Goal: Transaction & Acquisition: Purchase product/service

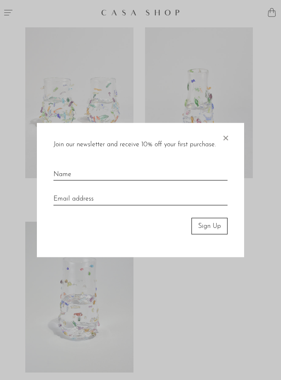
scroll to position [108, 0]
click at [235, 147] on div "Join our newsletter and receive 10% off your first purchase. × Sign Up" at bounding box center [140, 190] width 207 height 135
click at [226, 149] on span "×" at bounding box center [225, 136] width 8 height 27
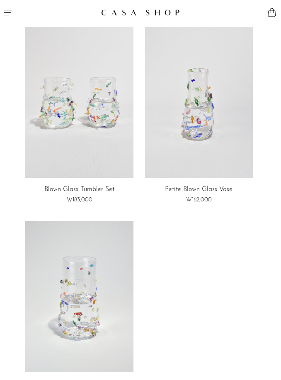
click at [224, 140] on link at bounding box center [199, 102] width 108 height 151
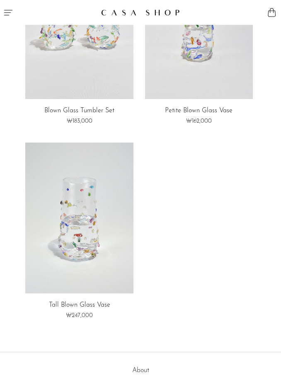
scroll to position [195, 0]
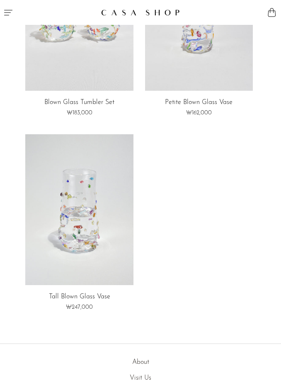
click at [119, 179] on link at bounding box center [79, 209] width 108 height 151
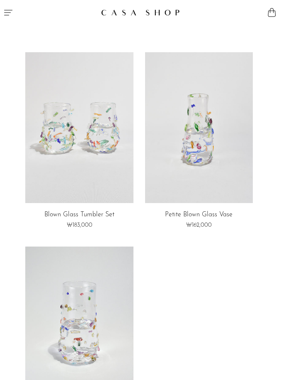
scroll to position [73, 0]
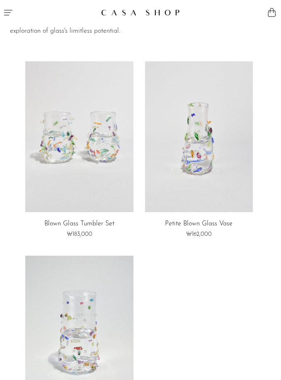
click at [173, 183] on link at bounding box center [199, 136] width 108 height 151
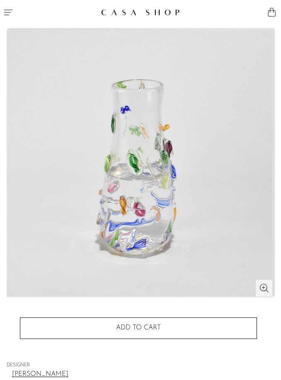
scroll to position [46, 0]
click at [235, 333] on button "Add to cart" at bounding box center [138, 329] width 237 height 22
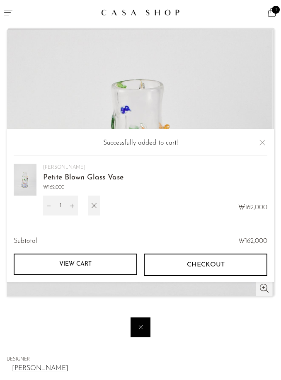
click at [280, 149] on article "Petite Blown Glass Vase ₩162,000" at bounding box center [140, 230] width 281 height 520
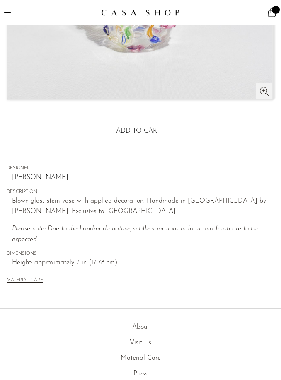
scroll to position [0, 0]
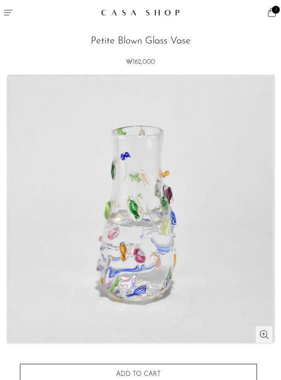
click at [260, 332] on img at bounding box center [139, 210] width 265 height 266
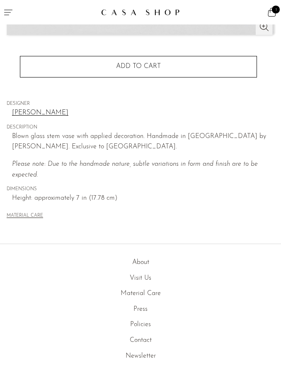
scroll to position [355, 0]
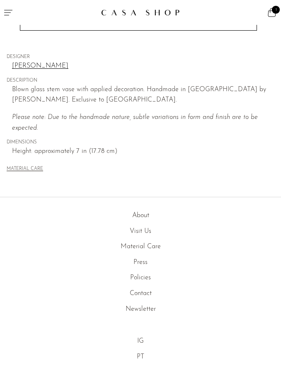
click at [242, 168] on div "MATERIAL CARE" at bounding box center [141, 165] width 268 height 17
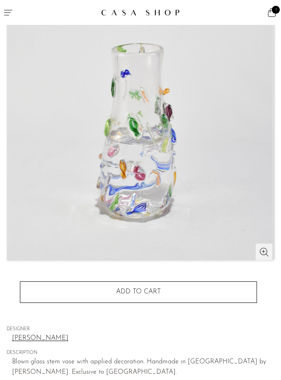
scroll to position [0, 0]
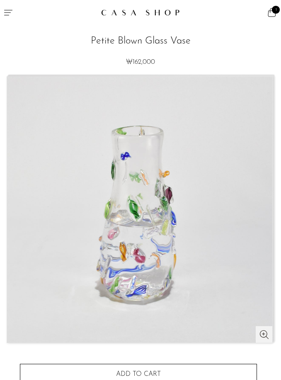
click at [1, 10] on button "Menu" at bounding box center [70, 12] width 141 height 25
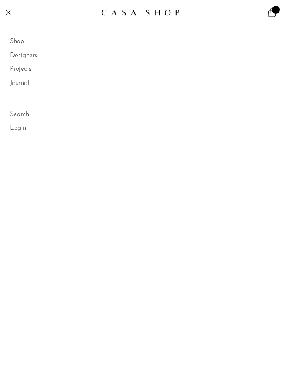
click at [35, 58] on link "Designers" at bounding box center [23, 56] width 27 height 11
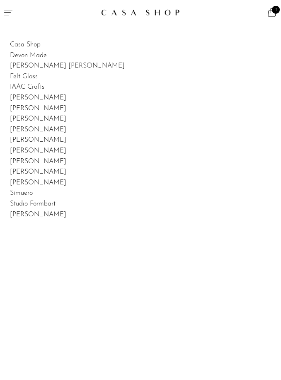
click at [39, 57] on link "Devon Made" at bounding box center [28, 55] width 37 height 7
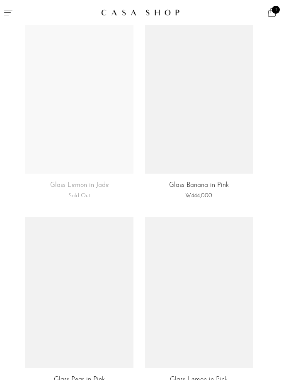
scroll to position [868, 0]
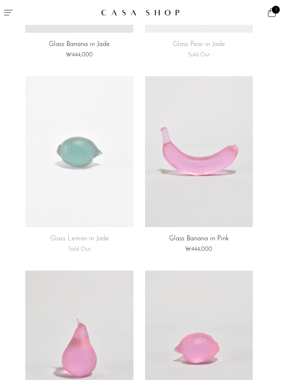
click at [12, 12] on icon "Menu" at bounding box center [8, 12] width 10 height 10
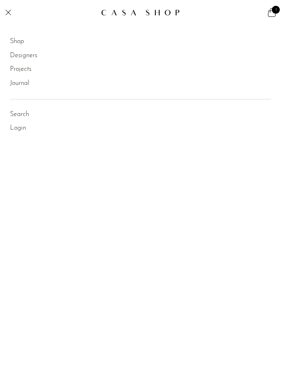
click at [30, 60] on link "Designers" at bounding box center [23, 56] width 27 height 11
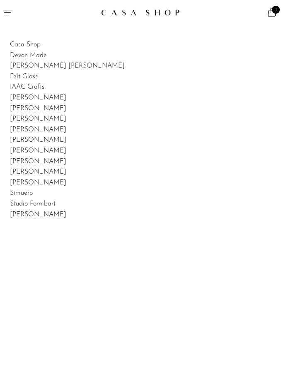
click at [50, 68] on link "[PERSON_NAME] [PERSON_NAME]" at bounding box center [67, 66] width 115 height 7
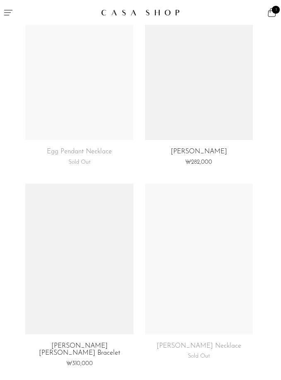
scroll to position [912, 0]
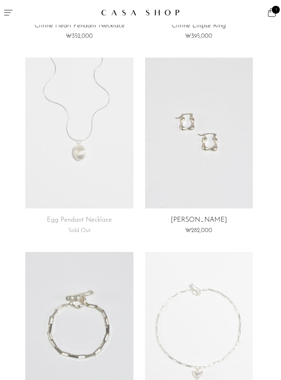
click at [13, 17] on button "Menu" at bounding box center [70, 12] width 141 height 25
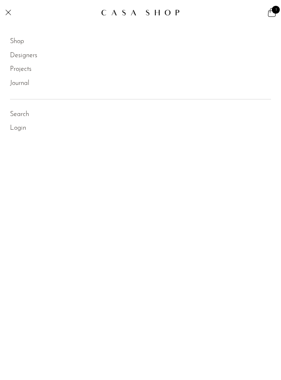
click at [31, 58] on link "Designers" at bounding box center [23, 56] width 27 height 11
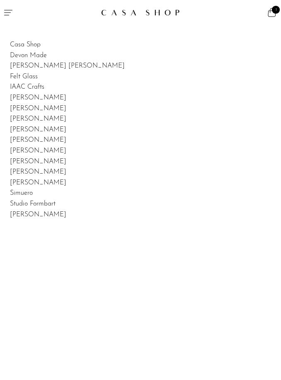
click at [55, 66] on link "[PERSON_NAME] [PERSON_NAME]" at bounding box center [67, 66] width 115 height 7
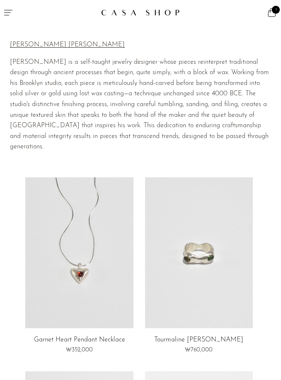
click at [18, 12] on button "Menu" at bounding box center [70, 12] width 141 height 25
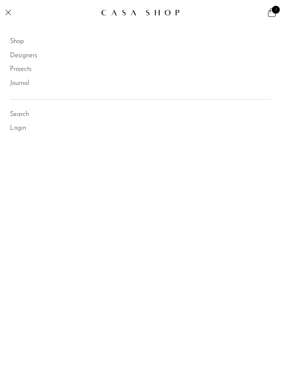
click at [30, 60] on link "Designers" at bounding box center [23, 56] width 27 height 11
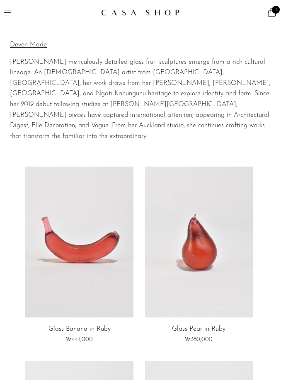
click at [12, 17] on button "Menu" at bounding box center [70, 12] width 141 height 25
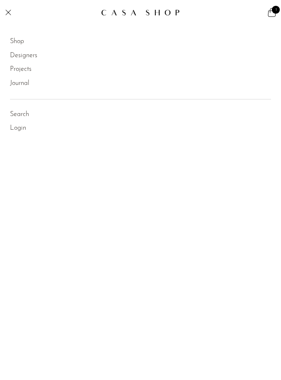
click at [28, 57] on link "Designers" at bounding box center [23, 56] width 27 height 11
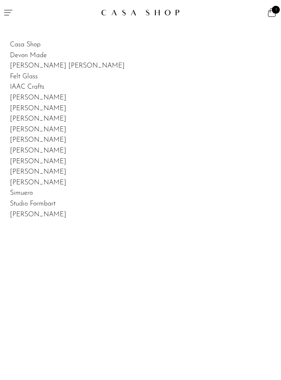
click at [24, 77] on link "Felt Glass" at bounding box center [24, 76] width 28 height 7
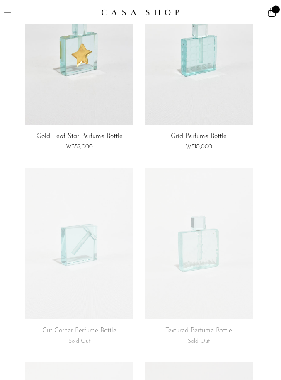
scroll to position [185, 0]
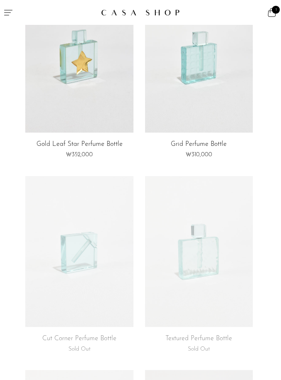
click at [8, 13] on icon "Menu" at bounding box center [8, 12] width 8 height 5
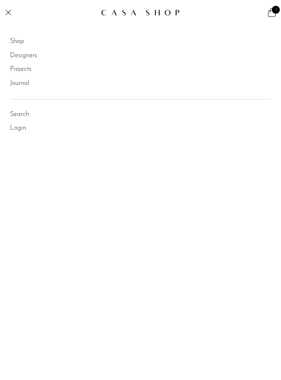
click at [30, 55] on link "Designers" at bounding box center [23, 56] width 27 height 11
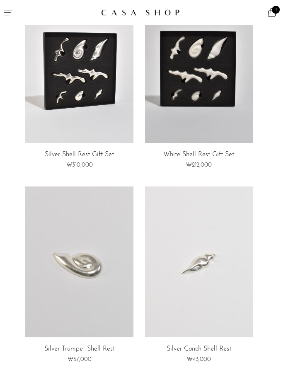
scroll to position [308, 0]
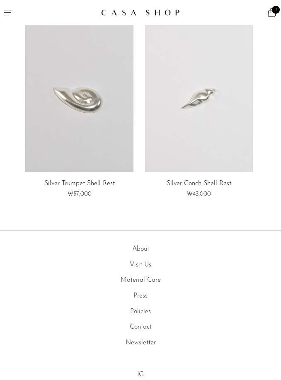
click at [8, 13] on icon "Menu" at bounding box center [8, 12] width 8 height 5
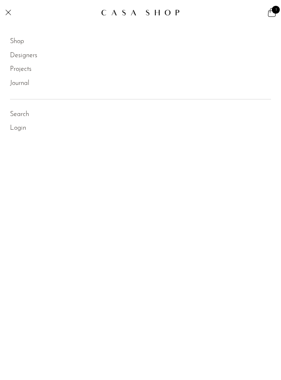
click at [25, 58] on link "Designers" at bounding box center [23, 56] width 27 height 11
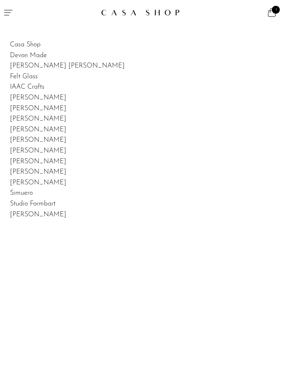
click at [31, 98] on link "[PERSON_NAME]" at bounding box center [38, 98] width 56 height 7
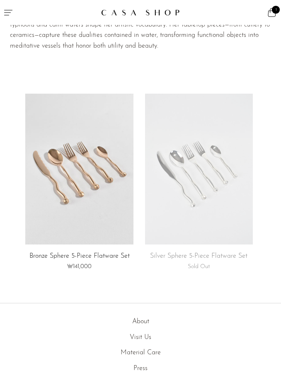
scroll to position [166, 0]
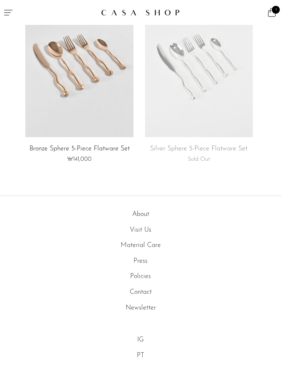
click at [8, 14] on icon "Menu" at bounding box center [8, 12] width 10 height 10
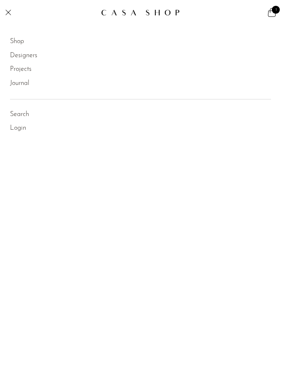
click at [29, 54] on link "Designers" at bounding box center [23, 56] width 27 height 11
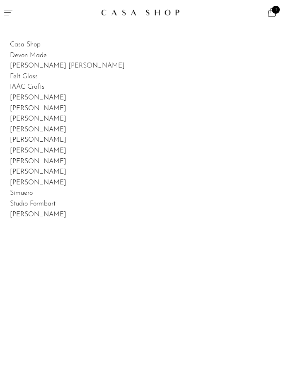
click at [25, 109] on link "[PERSON_NAME]" at bounding box center [38, 108] width 56 height 7
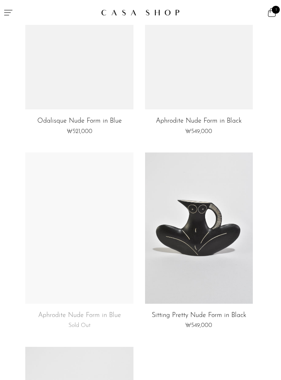
scroll to position [527, 0]
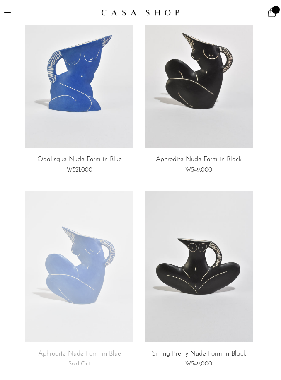
click at [4, 15] on icon "Menu" at bounding box center [8, 12] width 10 height 10
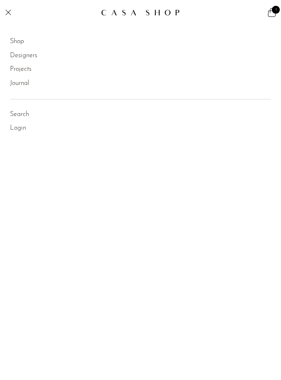
click at [30, 61] on link "Designers" at bounding box center [23, 56] width 27 height 11
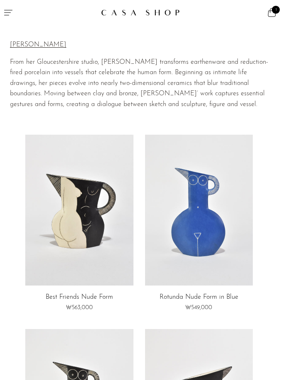
click at [5, 19] on button "Menu" at bounding box center [70, 12] width 141 height 25
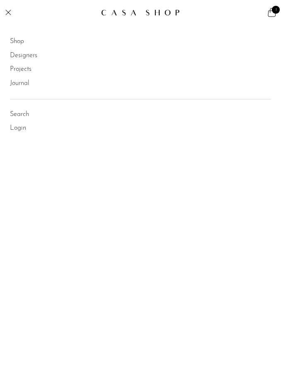
click at [25, 58] on link "Designers" at bounding box center [23, 56] width 27 height 11
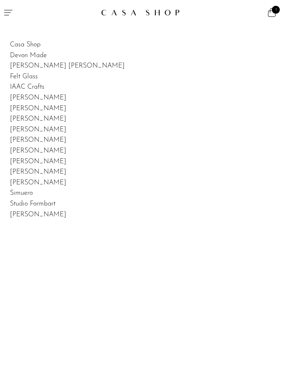
click at [35, 119] on link "[PERSON_NAME]" at bounding box center [38, 119] width 56 height 7
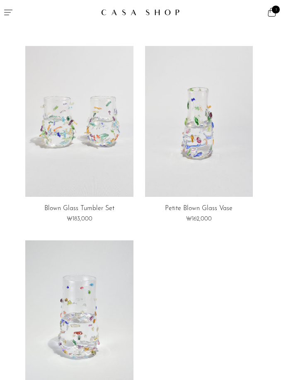
scroll to position [71, 0]
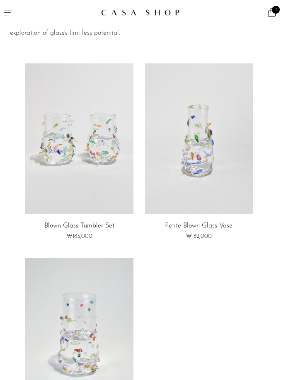
click at [10, 10] on icon "Menu" at bounding box center [8, 12] width 8 height 5
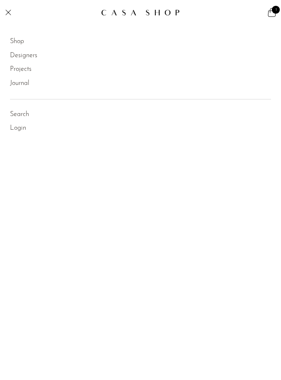
click at [28, 59] on link "Designers" at bounding box center [23, 56] width 27 height 11
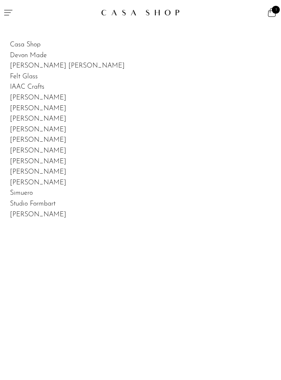
click at [37, 127] on link "[PERSON_NAME]" at bounding box center [38, 129] width 56 height 7
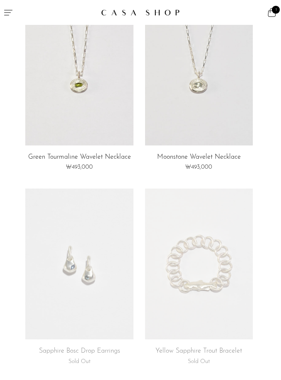
scroll to position [512, 0]
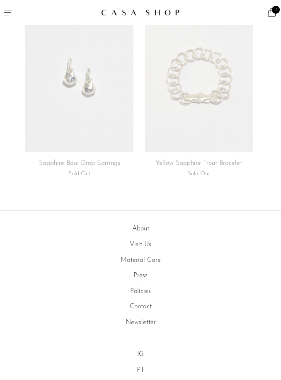
click at [5, 12] on icon "Menu" at bounding box center [8, 12] width 10 height 10
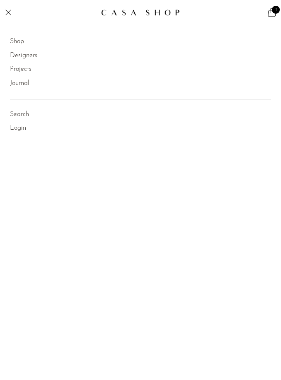
click at [24, 55] on link "Designers" at bounding box center [23, 56] width 27 height 11
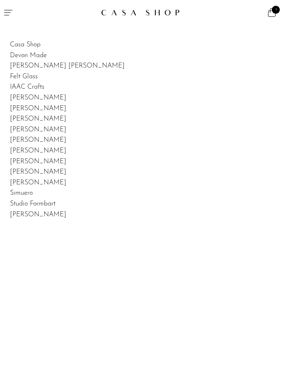
click at [29, 137] on link "[PERSON_NAME]" at bounding box center [38, 140] width 56 height 7
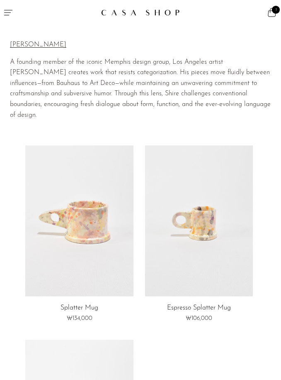
click at [10, 14] on icon "Menu" at bounding box center [8, 12] width 10 height 10
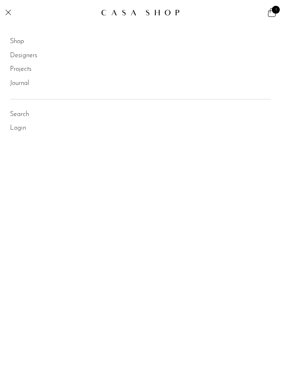
click at [25, 60] on link "Designers" at bounding box center [23, 56] width 27 height 11
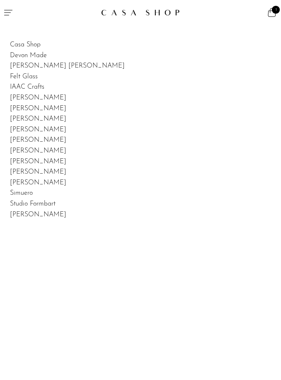
click at [32, 149] on link "[PERSON_NAME]" at bounding box center [38, 151] width 56 height 7
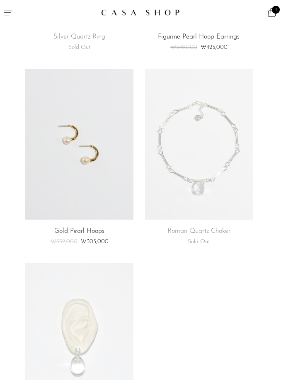
scroll to position [454, 0]
click at [11, 12] on icon "Menu" at bounding box center [8, 12] width 10 height 10
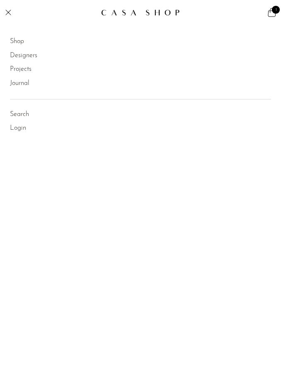
click at [27, 54] on link "Designers" at bounding box center [23, 56] width 27 height 11
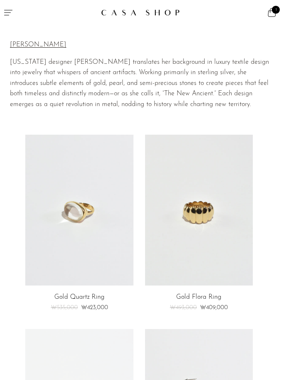
click at [11, 18] on button "Menu" at bounding box center [70, 12] width 141 height 25
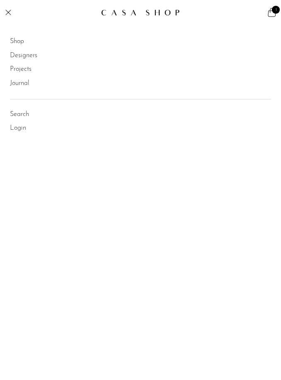
click at [21, 59] on link "Designers" at bounding box center [23, 56] width 27 height 11
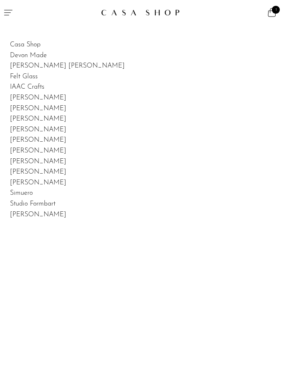
click at [49, 158] on link "[PERSON_NAME]" at bounding box center [38, 161] width 56 height 7
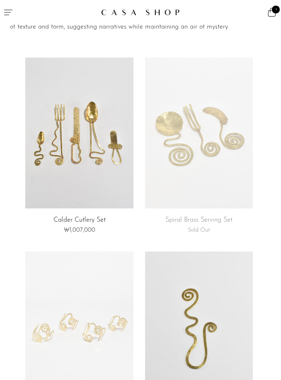
scroll to position [67, 0]
click at [9, 11] on icon "Menu" at bounding box center [8, 12] width 10 height 10
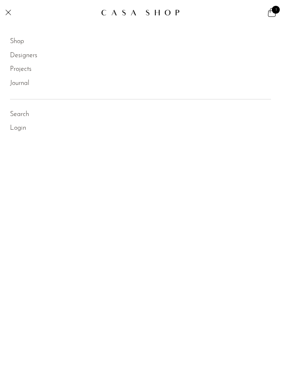
click at [22, 59] on link "Designers" at bounding box center [23, 56] width 27 height 11
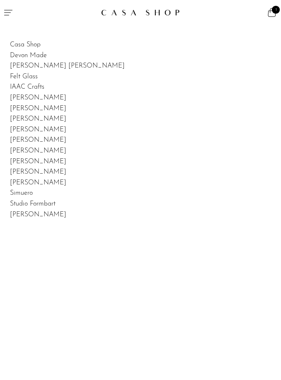
click at [35, 172] on link "[PERSON_NAME]" at bounding box center [38, 172] width 56 height 7
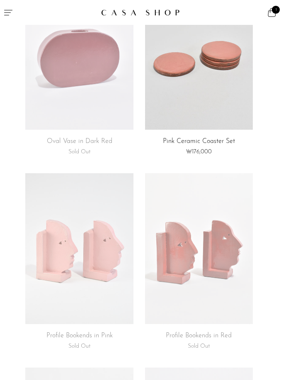
scroll to position [112, 0]
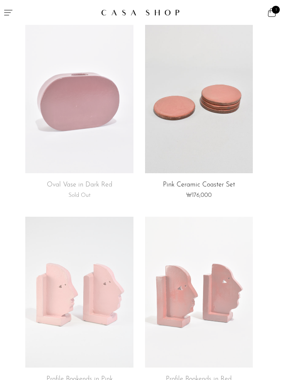
click at [6, 11] on icon "Menu" at bounding box center [8, 12] width 10 height 10
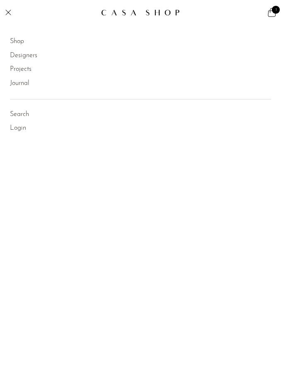
click at [29, 58] on link "Designers" at bounding box center [23, 56] width 27 height 11
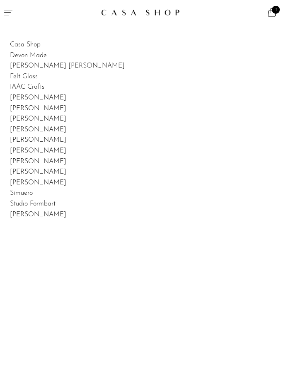
click at [36, 171] on link "[PERSON_NAME]" at bounding box center [38, 172] width 56 height 7
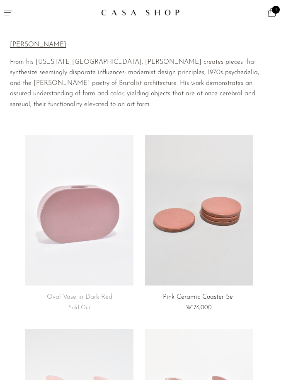
click at [8, 12] on icon "Menu" at bounding box center [8, 12] width 8 height 5
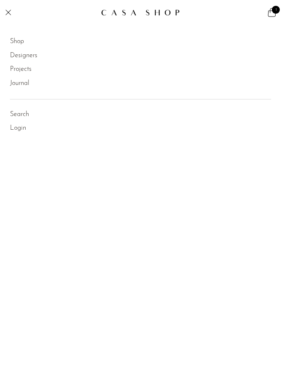
click at [19, 55] on link "Designers" at bounding box center [23, 56] width 27 height 11
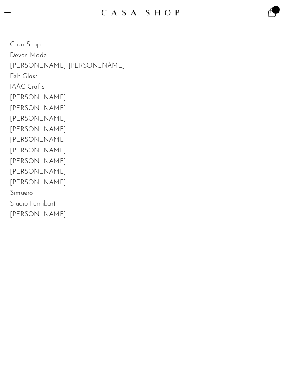
click at [35, 182] on link "[PERSON_NAME]" at bounding box center [38, 183] width 56 height 7
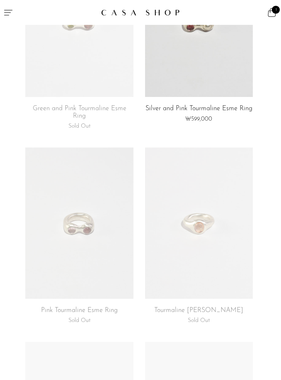
scroll to position [67, 0]
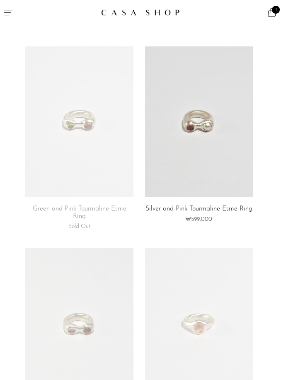
click at [7, 8] on icon "Menu" at bounding box center [8, 12] width 10 height 10
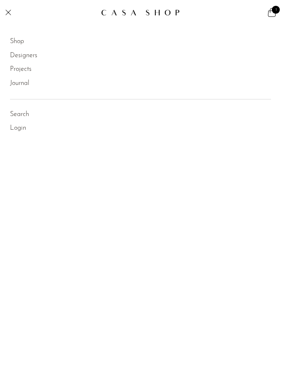
click at [33, 52] on link "Designers" at bounding box center [23, 56] width 27 height 11
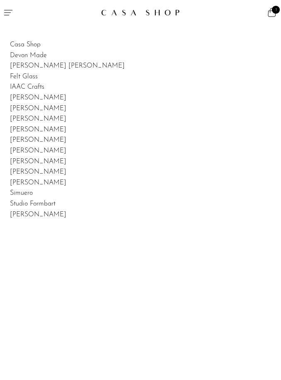
click at [26, 191] on link "Simuero" at bounding box center [21, 193] width 23 height 7
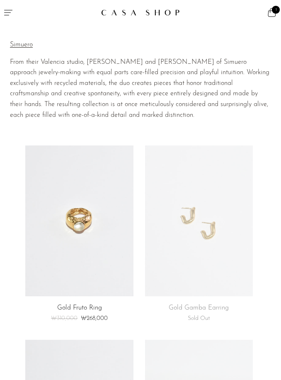
click at [9, 10] on icon "Menu" at bounding box center [8, 12] width 8 height 5
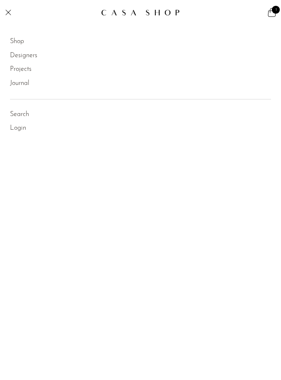
click at [27, 56] on link "Designers" at bounding box center [23, 56] width 27 height 11
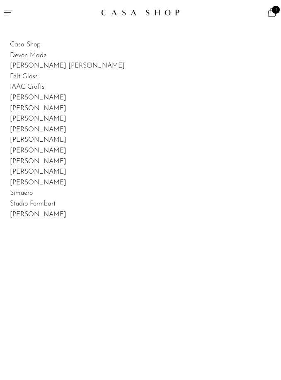
click at [49, 202] on link "Studio Formbart" at bounding box center [33, 204] width 46 height 7
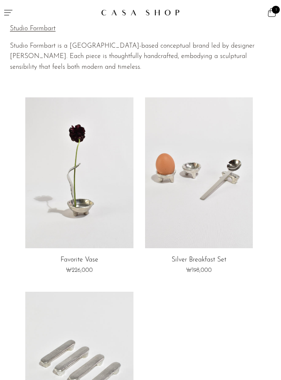
scroll to position [21, 0]
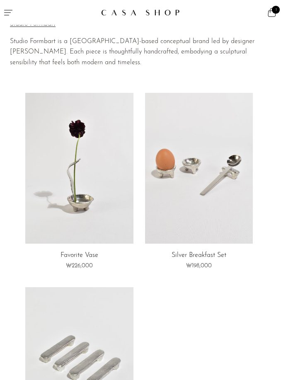
click at [8, 12] on icon "Menu" at bounding box center [8, 12] width 10 height 10
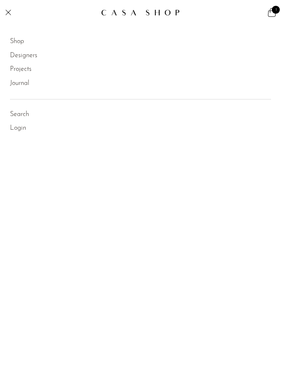
click at [29, 60] on link "Designers" at bounding box center [23, 56] width 27 height 11
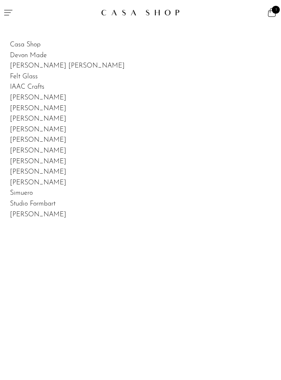
click at [48, 211] on link "[PERSON_NAME]" at bounding box center [38, 214] width 56 height 7
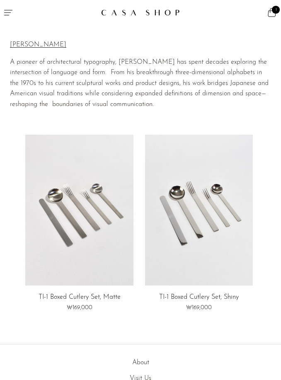
click at [2, 15] on button "Menu" at bounding box center [70, 12] width 141 height 25
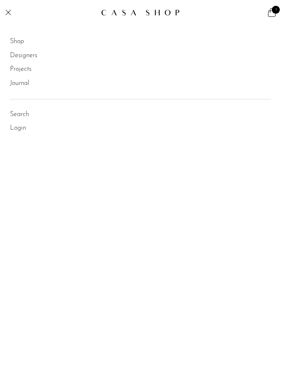
click at [29, 58] on link "Designers" at bounding box center [23, 56] width 27 height 11
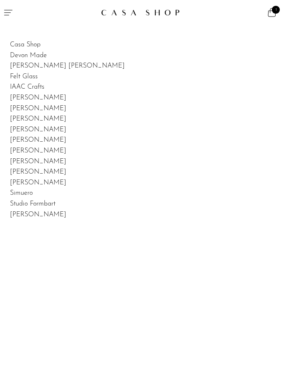
click at [28, 47] on link "Casa Shop" at bounding box center [25, 44] width 31 height 7
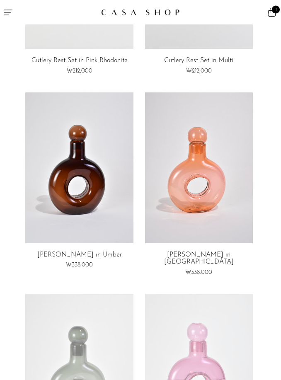
scroll to position [1622, 0]
click at [9, 12] on icon "Menu" at bounding box center [8, 12] width 8 height 5
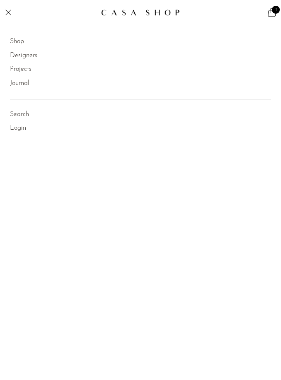
click at [33, 55] on link "Designers" at bounding box center [23, 56] width 27 height 11
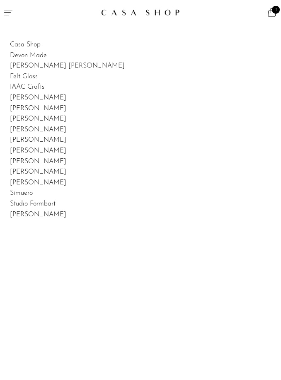
click at [35, 118] on link "[PERSON_NAME]" at bounding box center [38, 119] width 56 height 7
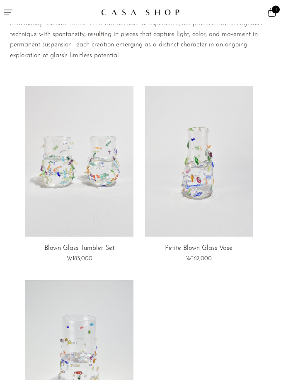
scroll to position [49, 0]
click at [117, 143] on link at bounding box center [79, 160] width 108 height 151
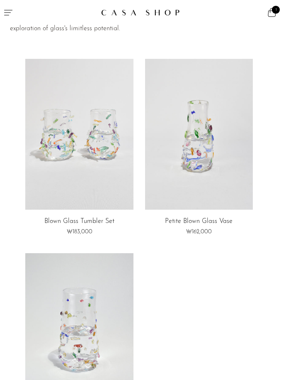
click at [226, 143] on link at bounding box center [199, 134] width 108 height 151
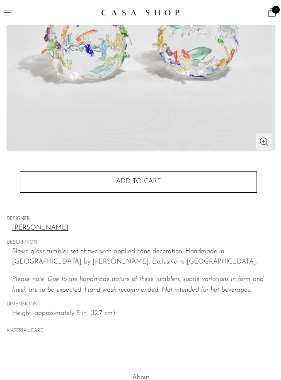
scroll to position [29, 0]
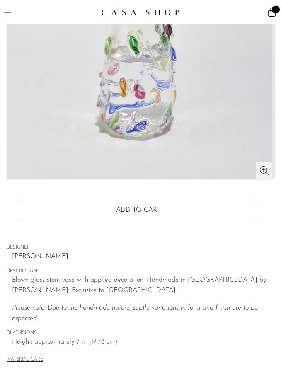
scroll to position [164, 0]
click at [100, 214] on button "Add to cart" at bounding box center [138, 211] width 237 height 22
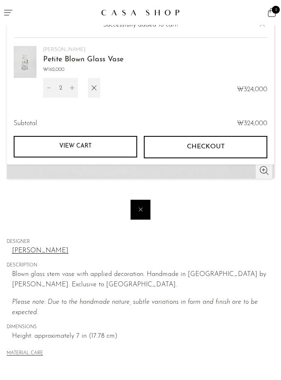
click at [46, 98] on button "Decrement" at bounding box center [49, 88] width 12 height 20
type input "1"
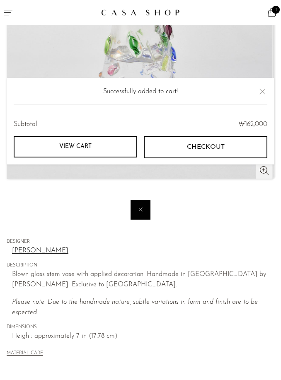
click at [266, 97] on button "Close" at bounding box center [263, 92] width 10 height 10
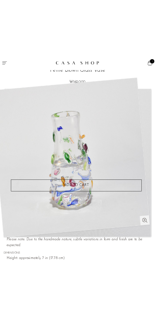
scroll to position [0, 0]
